Goal: Information Seeking & Learning: Learn about a topic

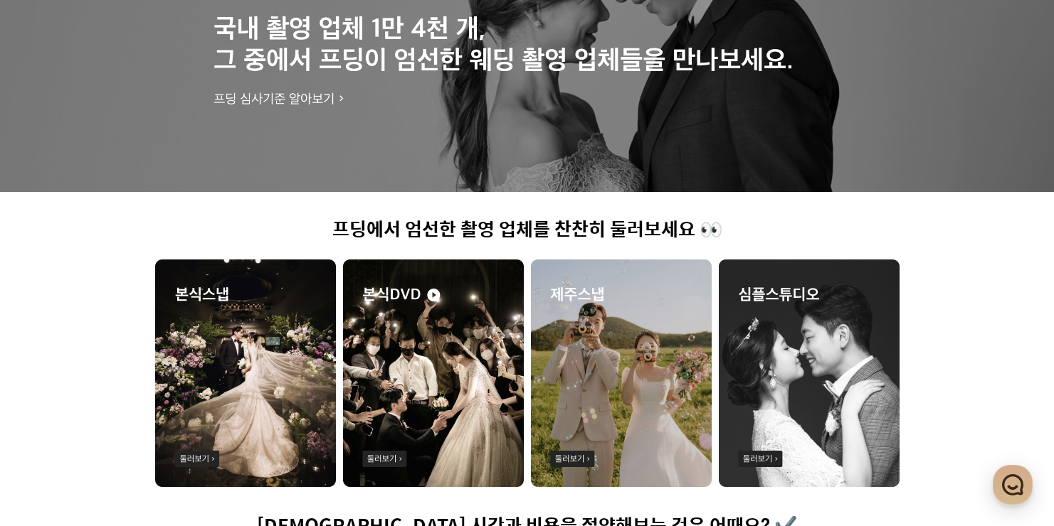
scroll to position [219, 0]
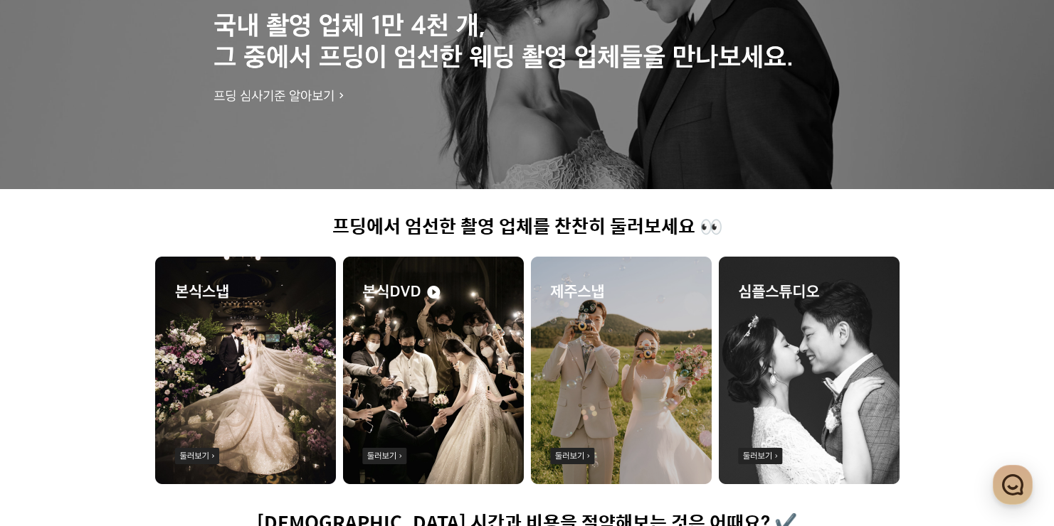
click at [473, 417] on img at bounding box center [433, 371] width 181 height 228
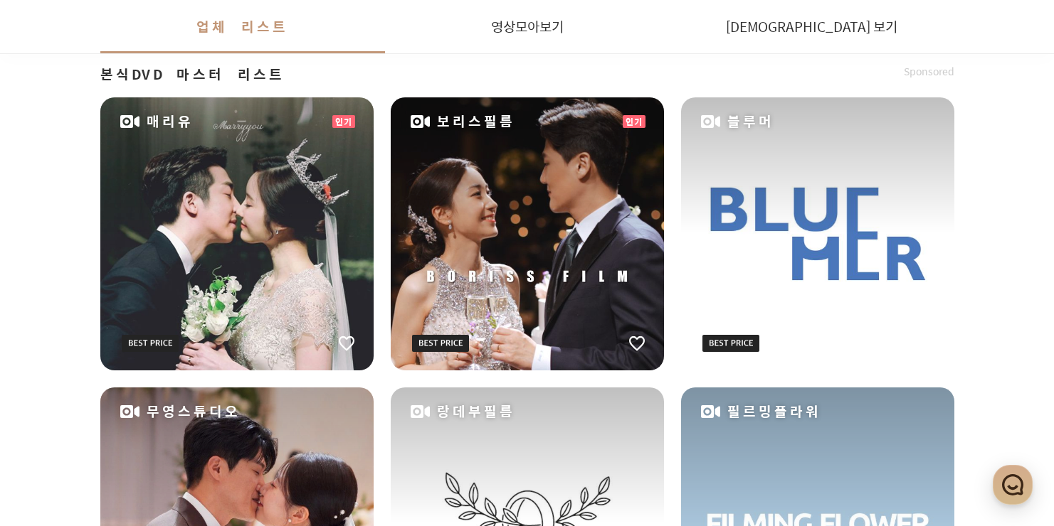
scroll to position [378, 0]
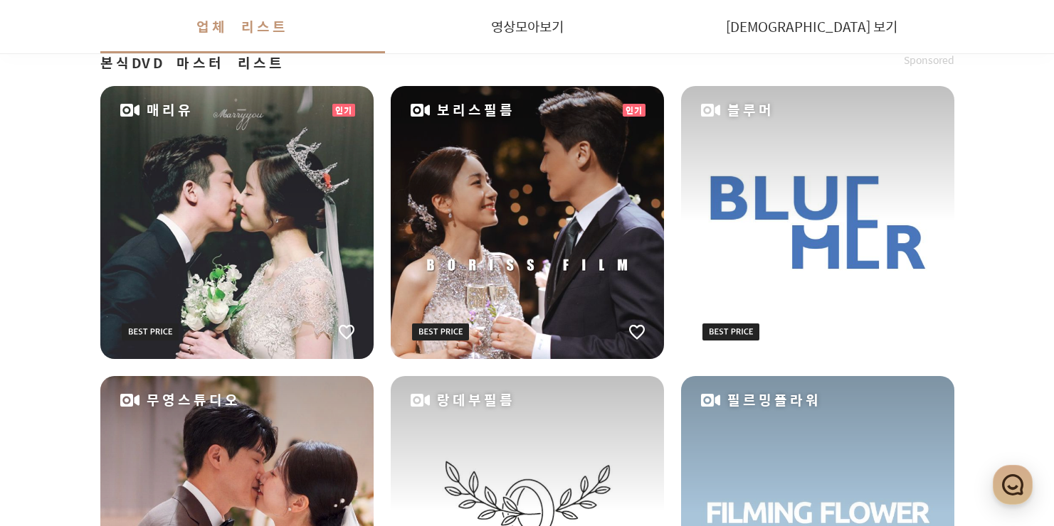
click at [282, 210] on div "매리유" at bounding box center [236, 222] width 273 height 273
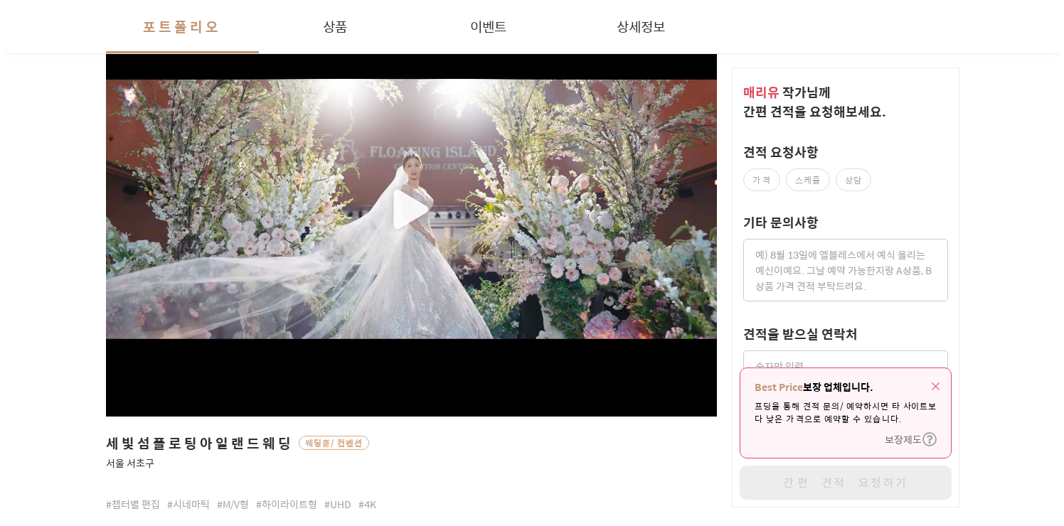
scroll to position [307, 0]
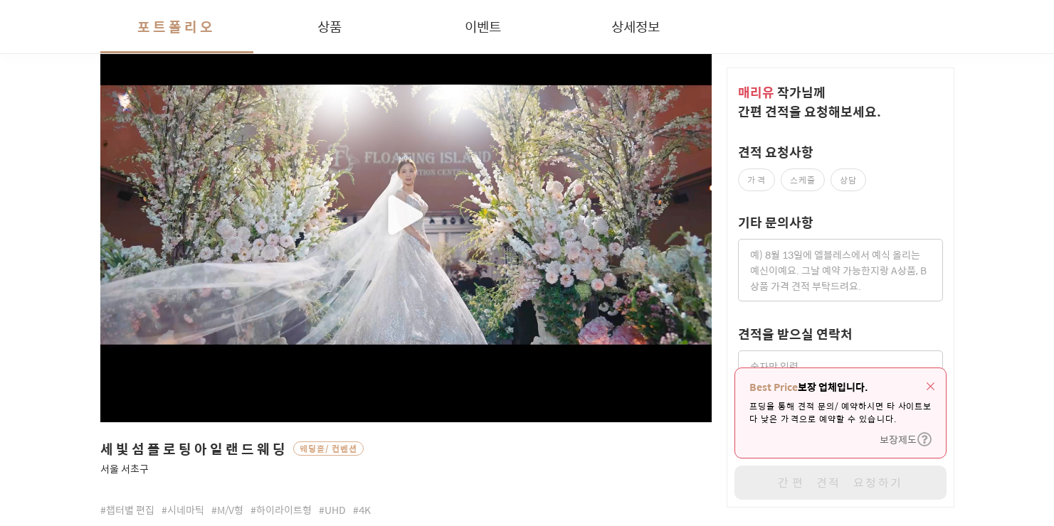
click at [388, 211] on div "button" at bounding box center [406, 215] width 612 height 338
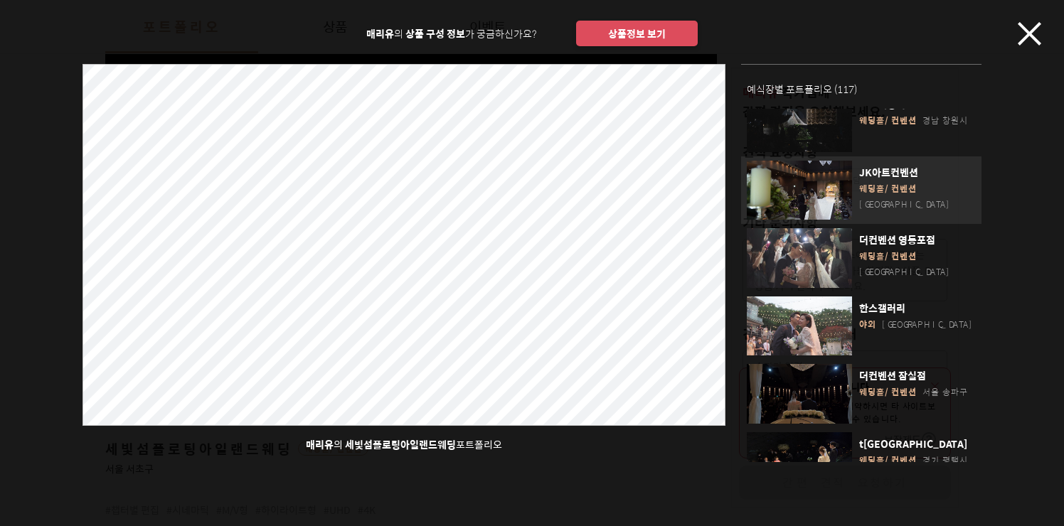
click at [870, 180] on div "JK아트컨벤션 웨딩홀/컨벤션 서울 영등포구" at bounding box center [913, 192] width 123 height 55
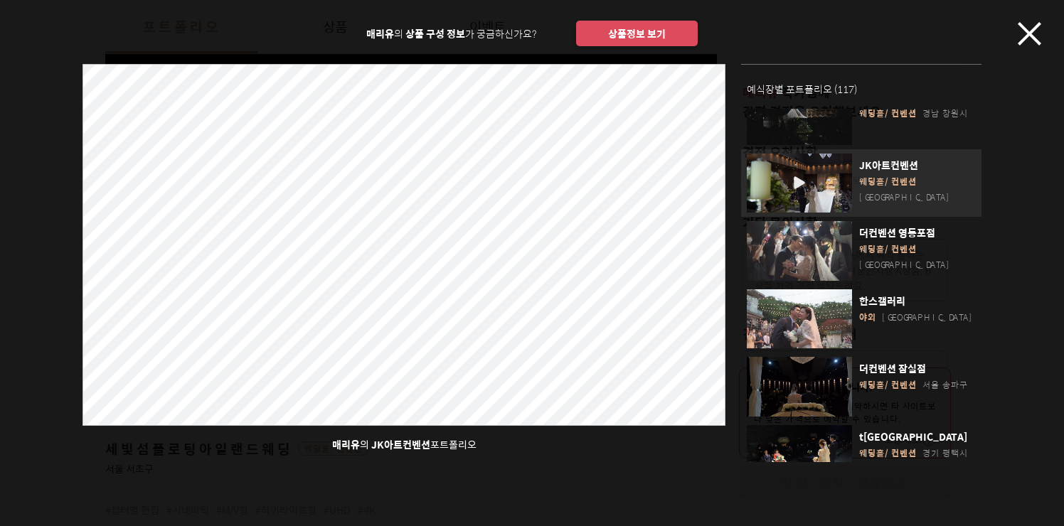
click at [806, 163] on div "button" at bounding box center [799, 184] width 105 height 60
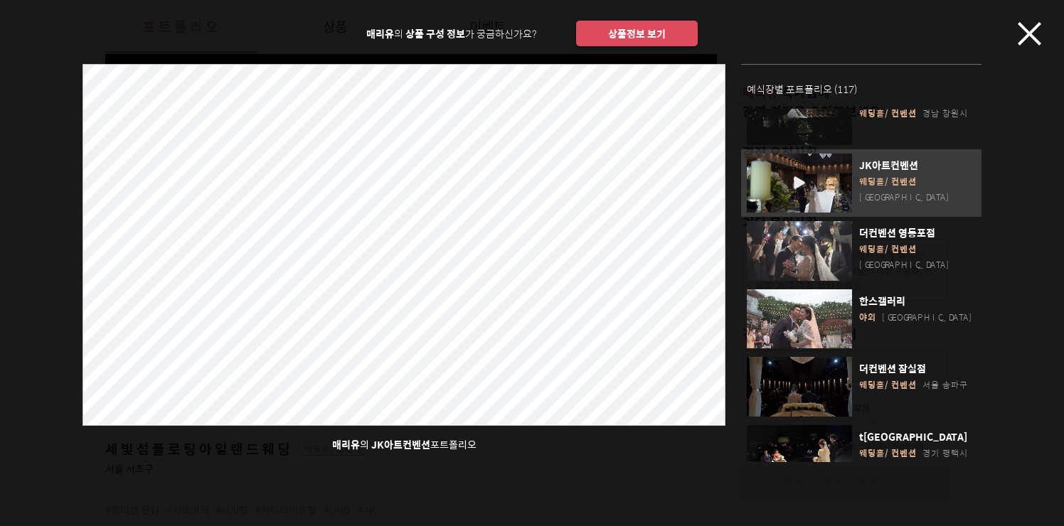
click at [659, 31] on button "상품정보 보기" at bounding box center [637, 34] width 122 height 26
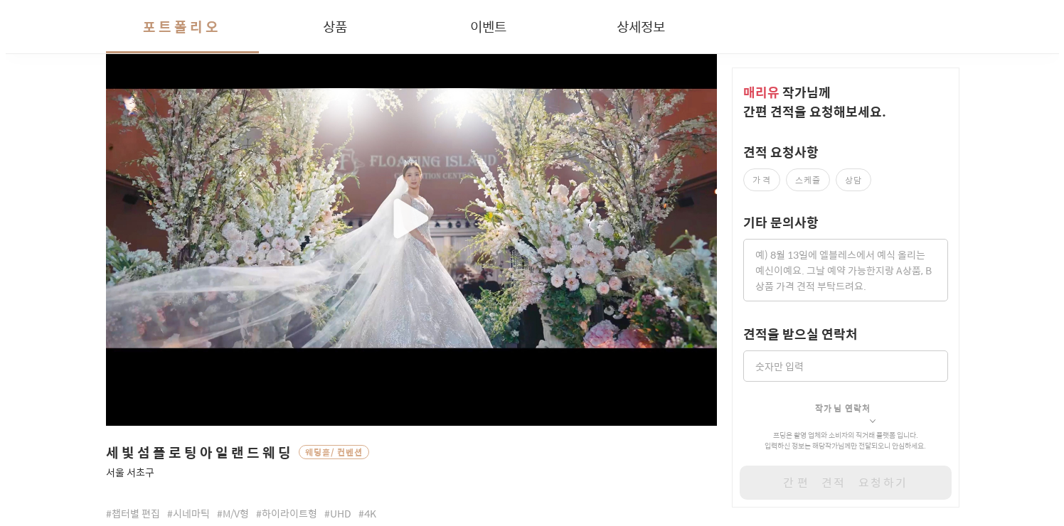
scroll to position [300, 0]
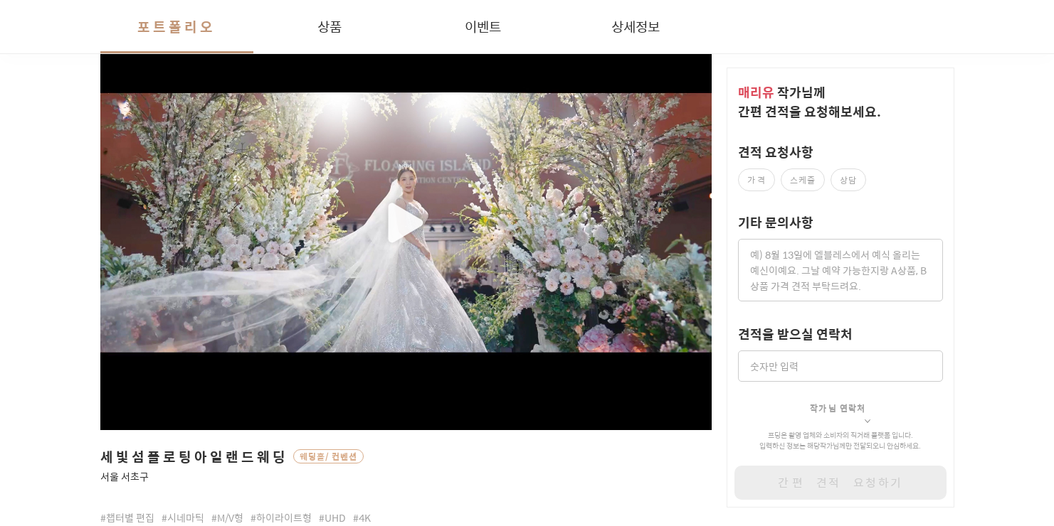
click at [423, 206] on div "button" at bounding box center [406, 223] width 612 height 338
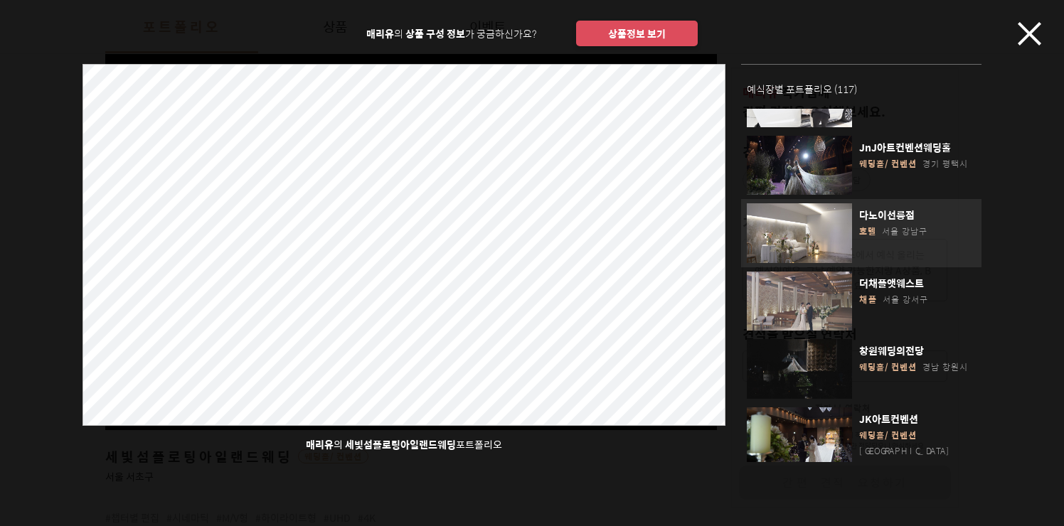
click at [857, 248] on div "[GEOGRAPHIC_DATA] 호텔 [GEOGRAPHIC_DATA]" at bounding box center [913, 235] width 123 height 55
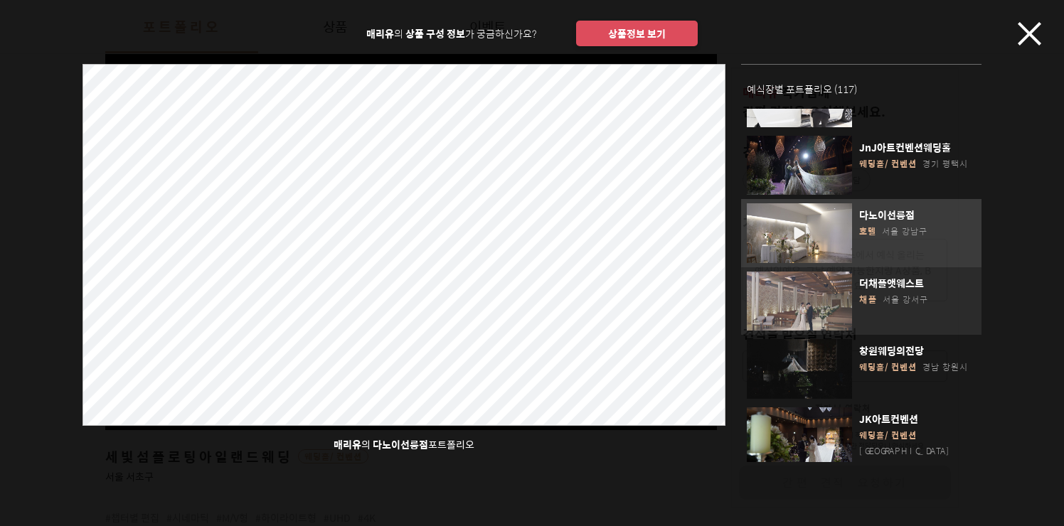
scroll to position [240, 0]
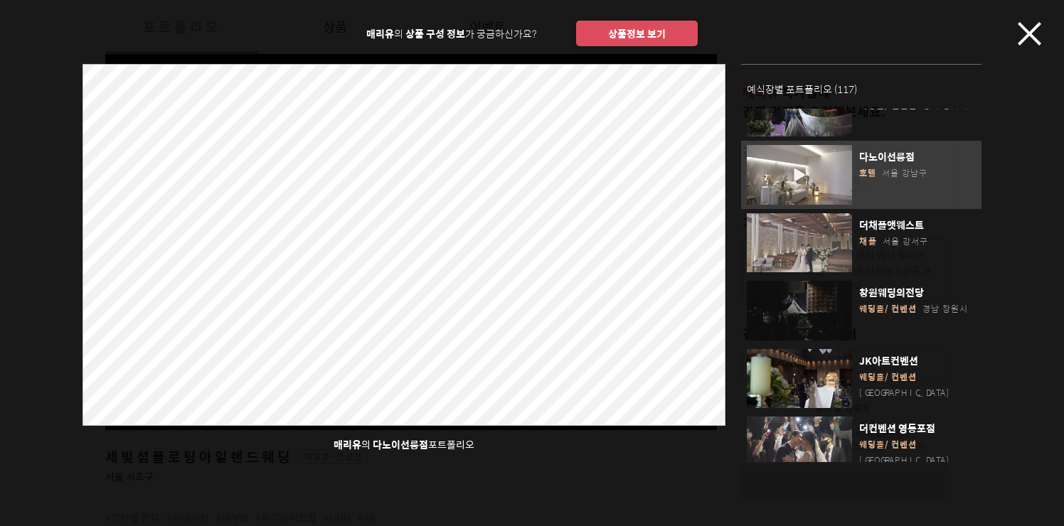
click at [808, 351] on div "button" at bounding box center [799, 379] width 105 height 60
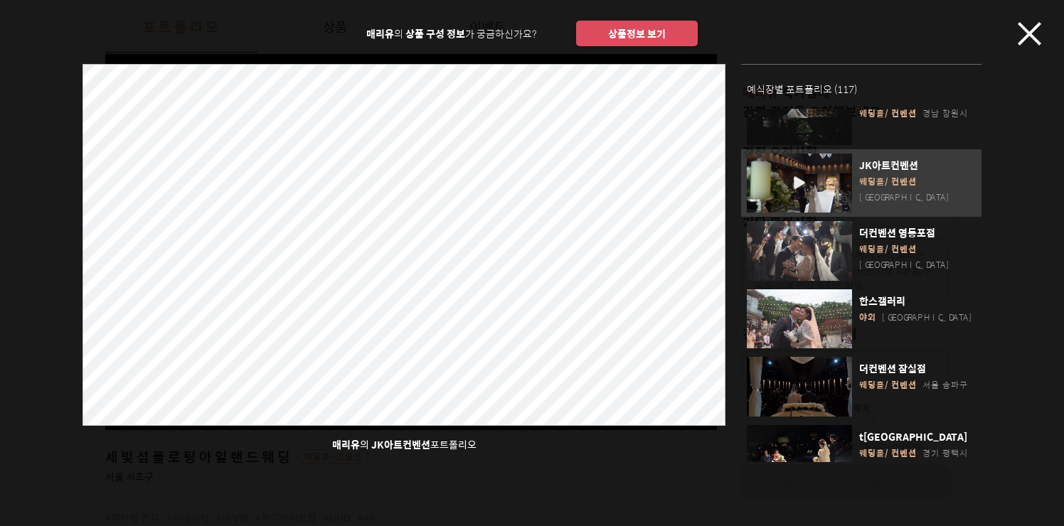
click at [798, 357] on div "button" at bounding box center [799, 387] width 105 height 60
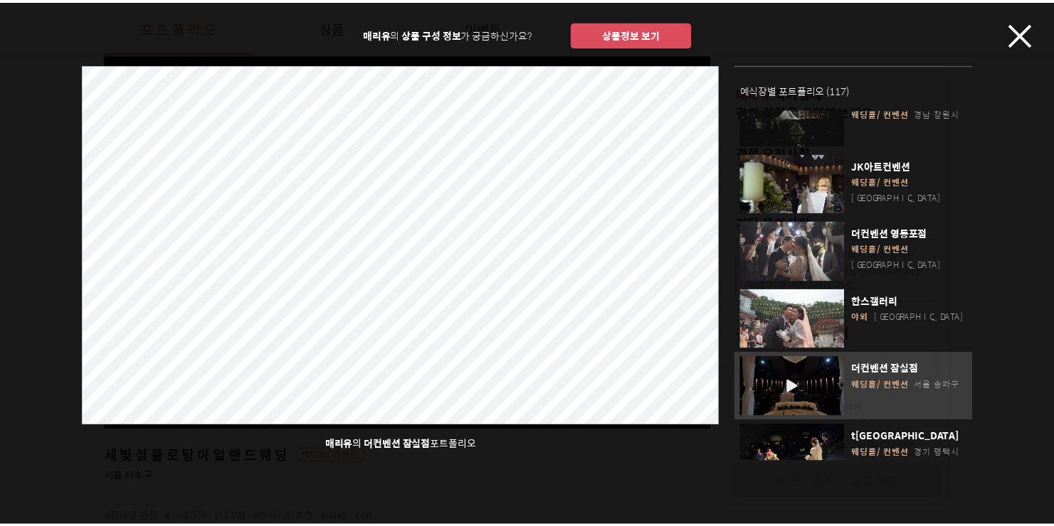
scroll to position [631, 0]
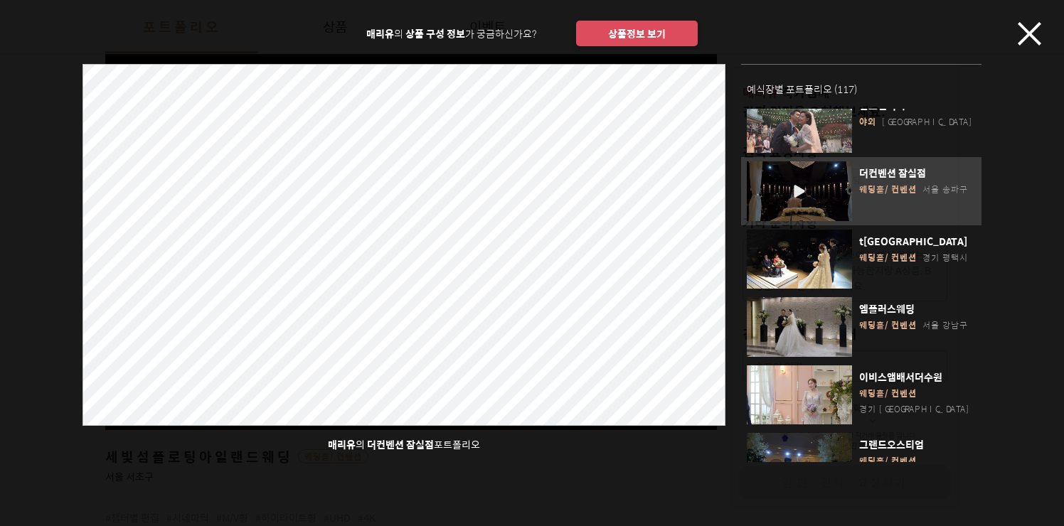
click at [1014, 43] on div "매리유 의 상품 구성 정보 가 궁금하신가요? 상품정보 보기 매리유 의 더컨벤션 잠실점 포트폴리오 예식장별 포트폴리오 ( 117 ) [GEOGR…" at bounding box center [532, 231] width 1064 height 462
click at [1023, 41] on icon "button" at bounding box center [1029, 33] width 23 height 23
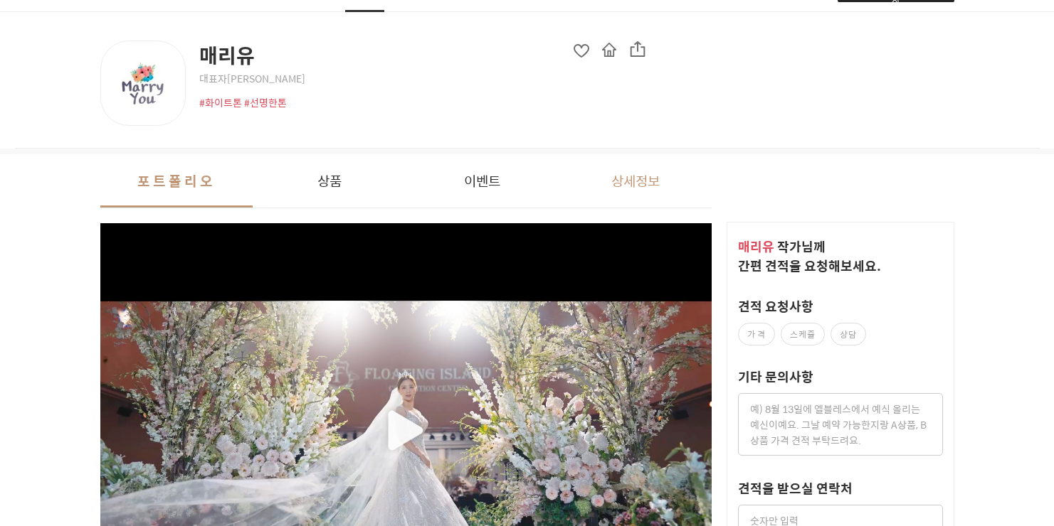
scroll to position [0, 0]
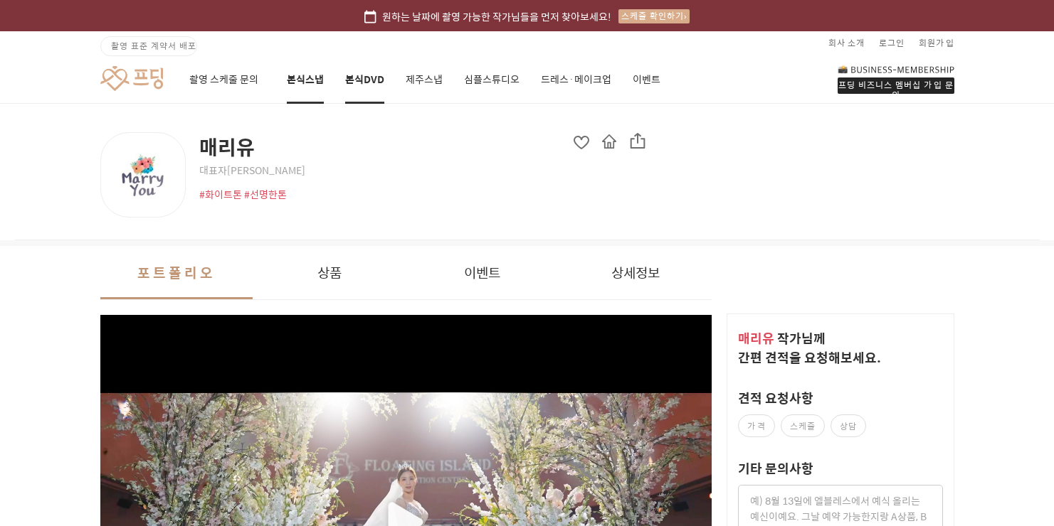
click at [302, 78] on link "본식스냅" at bounding box center [305, 79] width 37 height 48
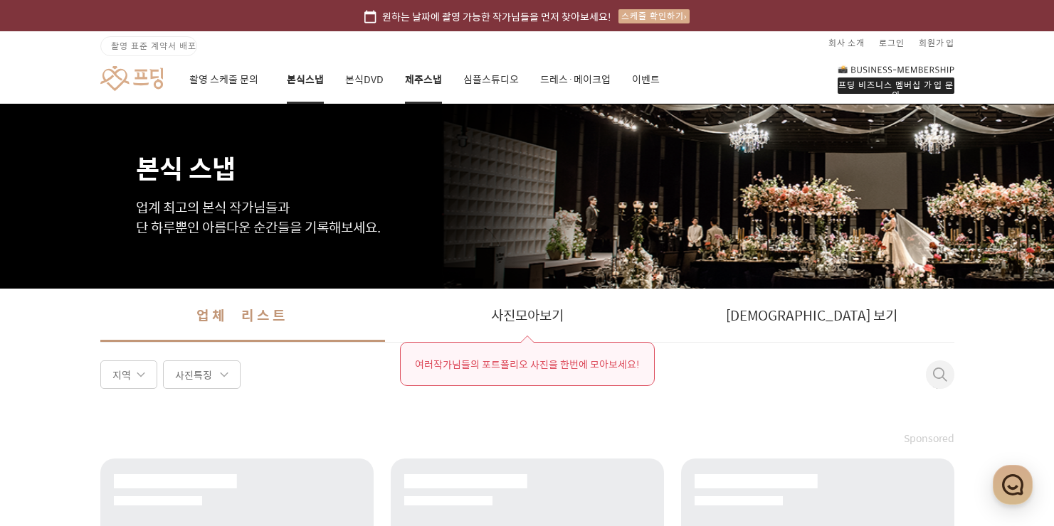
click at [418, 77] on link "제주스냅" at bounding box center [423, 79] width 37 height 48
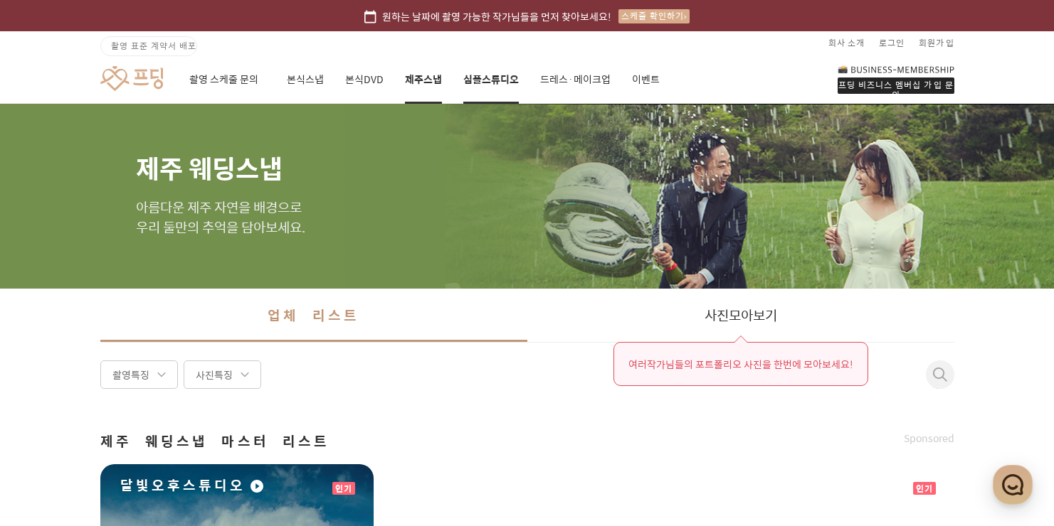
click at [488, 77] on link "심플스튜디오" at bounding box center [490, 79] width 55 height 48
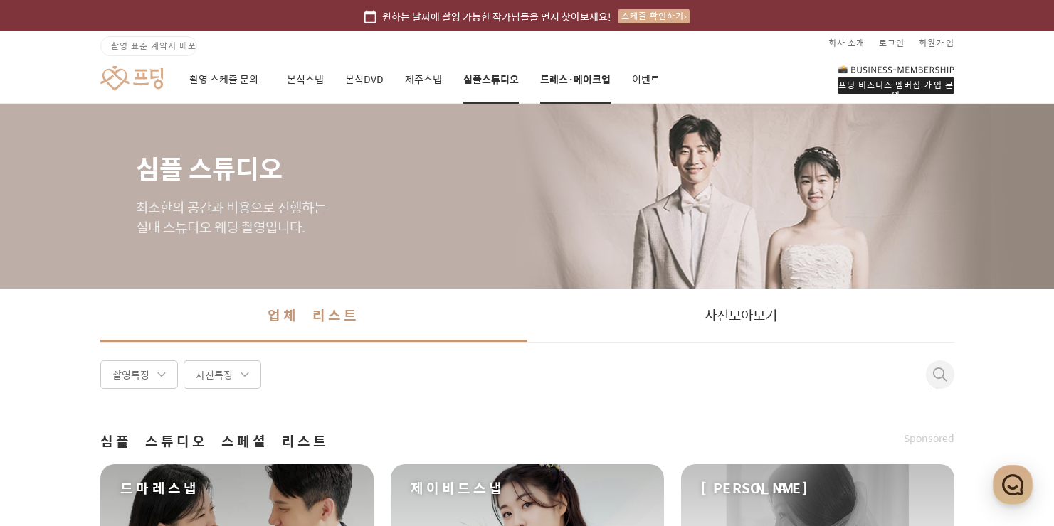
click at [576, 68] on link "드레스·메이크업" at bounding box center [575, 79] width 70 height 48
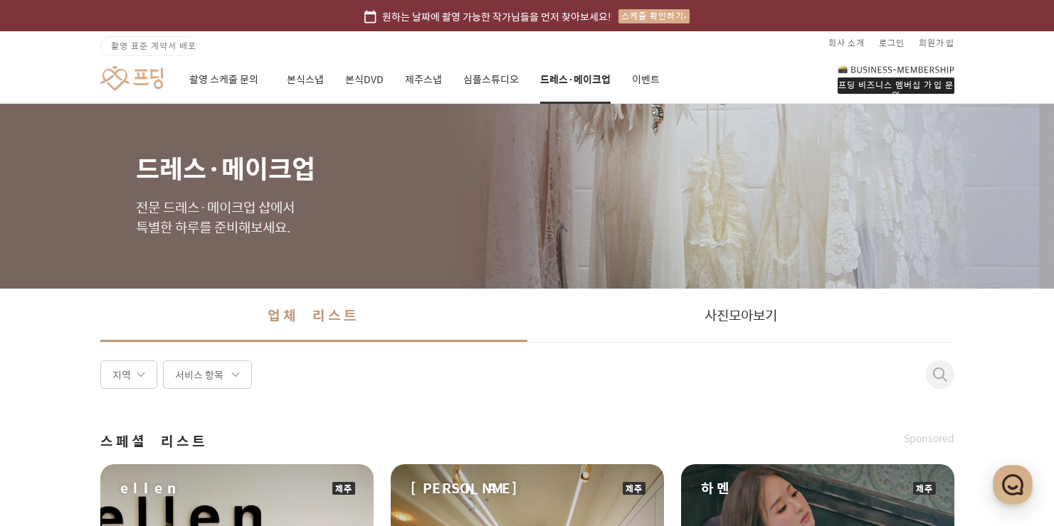
click at [126, 75] on link at bounding box center [131, 78] width 63 height 26
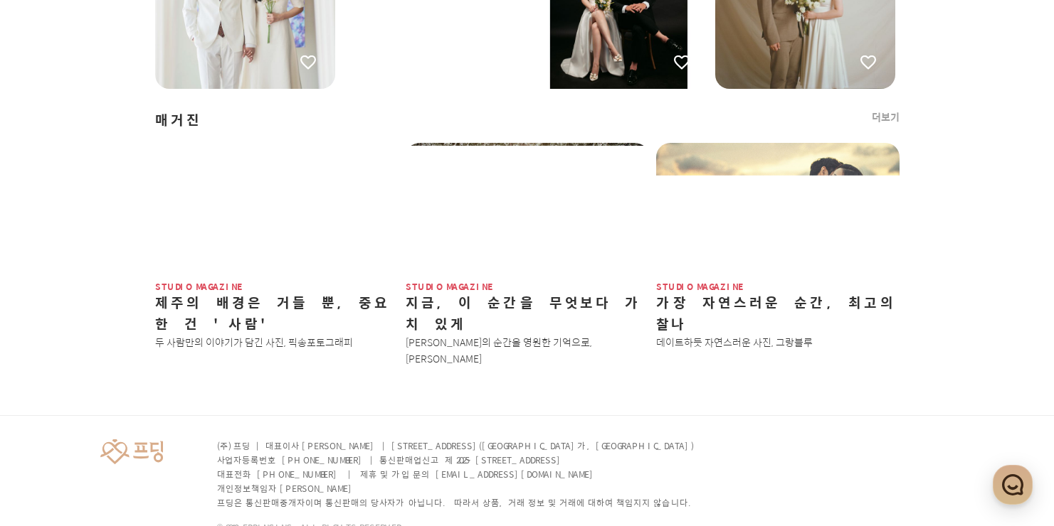
scroll to position [1817, 0]
